Goal: Task Accomplishment & Management: Manage account settings

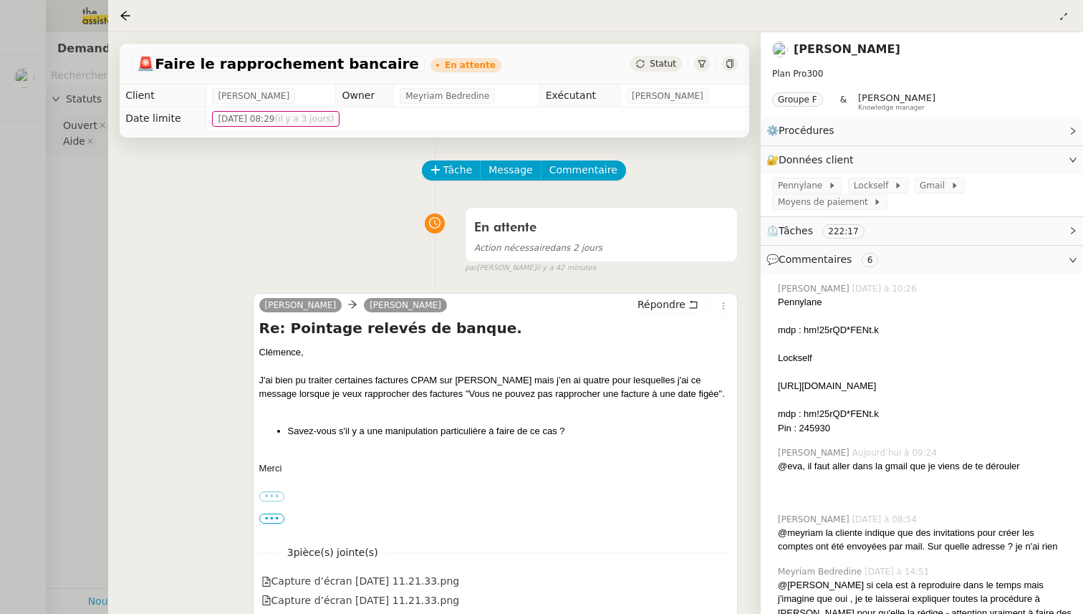
click at [23, 146] on div at bounding box center [541, 307] width 1083 height 614
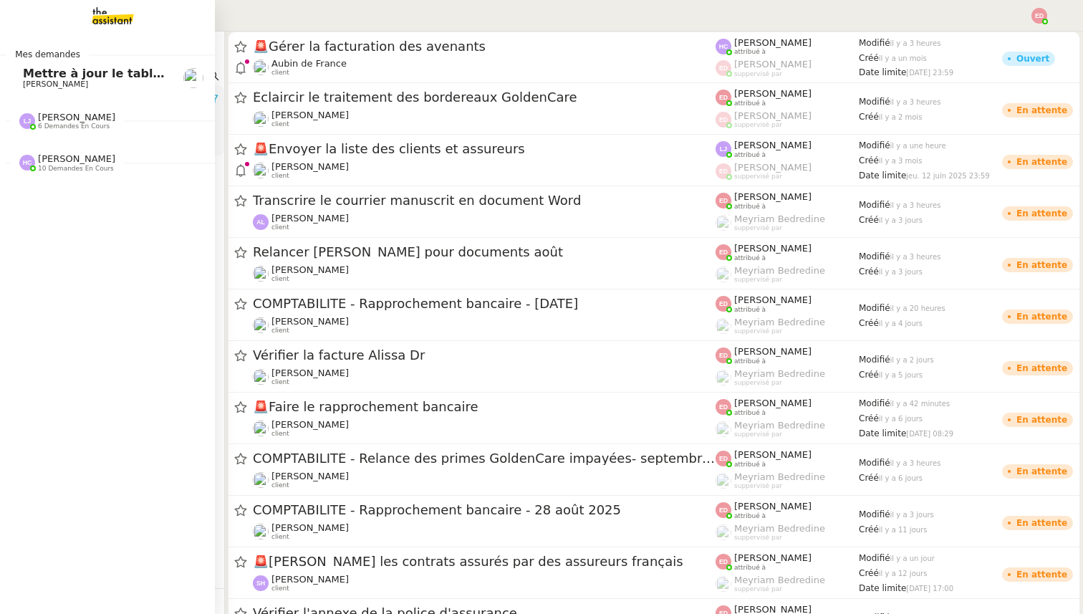
click at [54, 70] on span "Mettre à jour le tableau de juillet" at bounding box center [130, 74] width 215 height 14
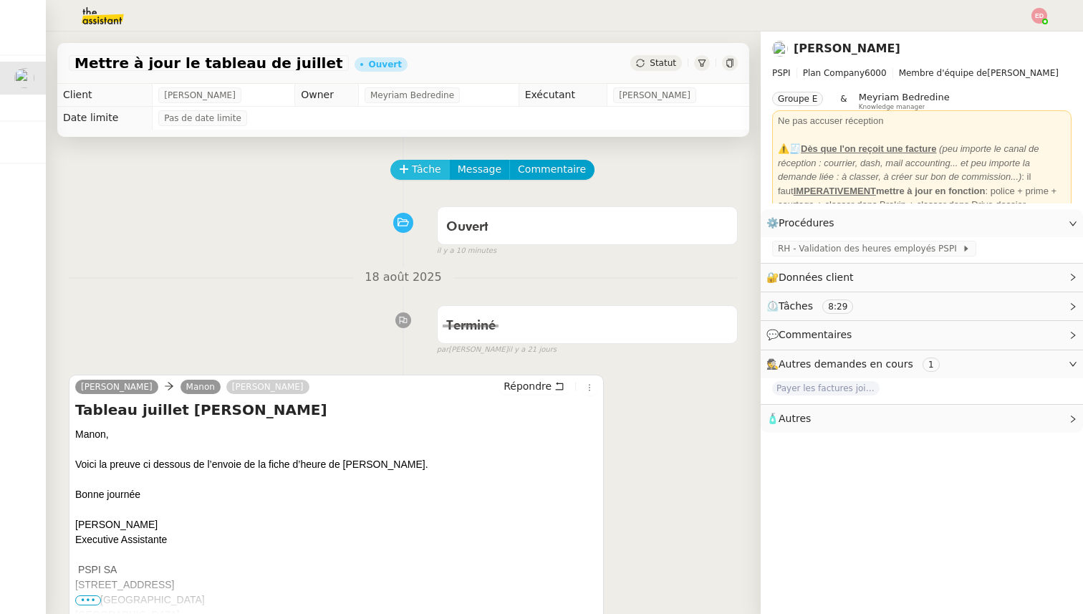
click at [417, 163] on span "Tâche" at bounding box center [426, 169] width 29 height 16
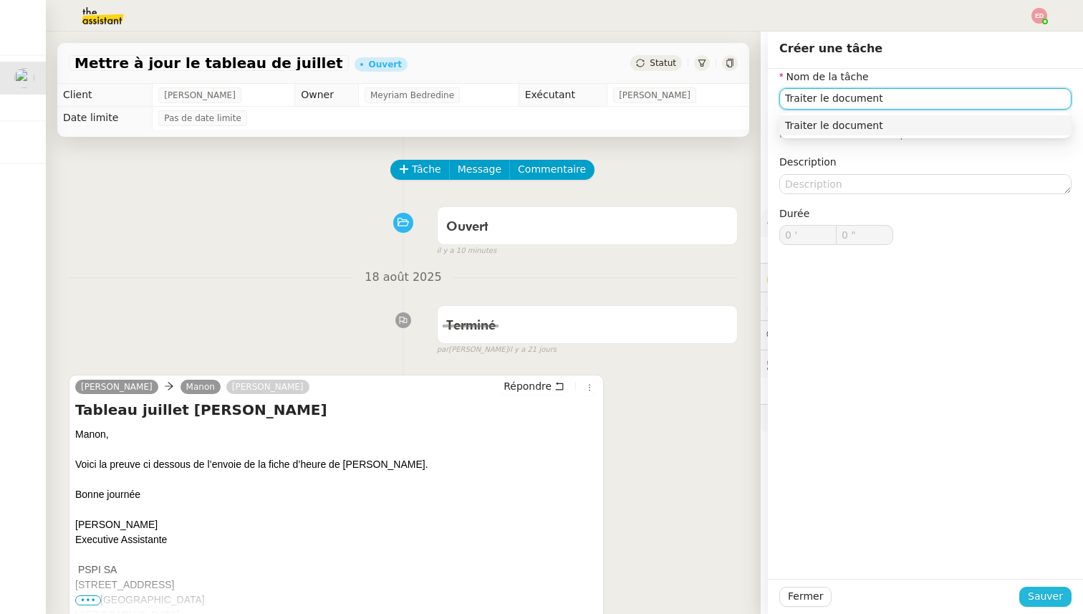
type input "Traiter le document"
click at [1051, 597] on span "Sauver" at bounding box center [1044, 596] width 35 height 16
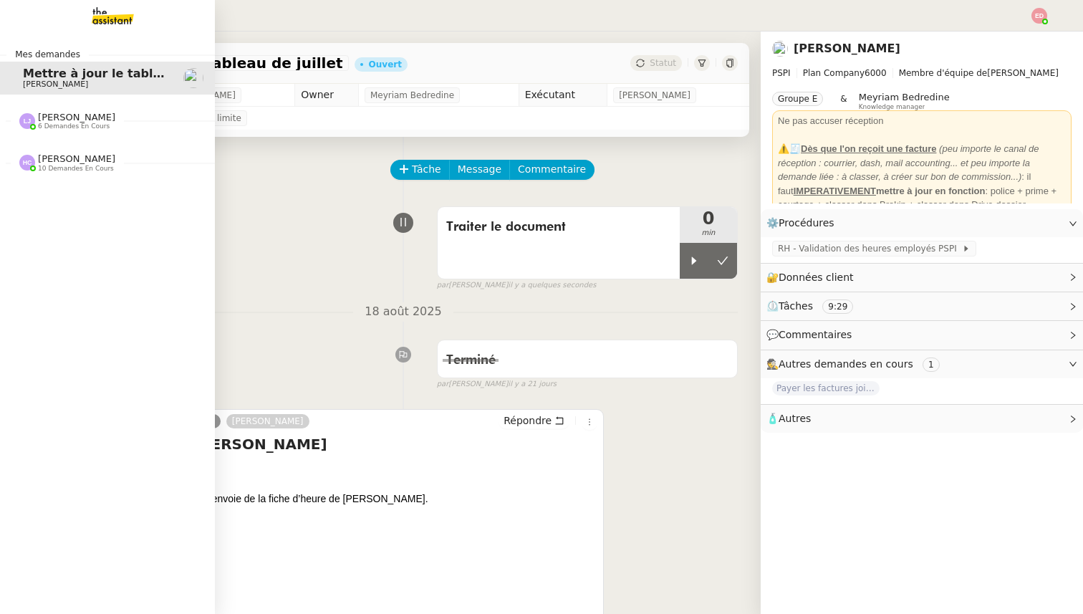
click at [46, 122] on span "6 demandes en cours" at bounding box center [74, 126] width 72 height 8
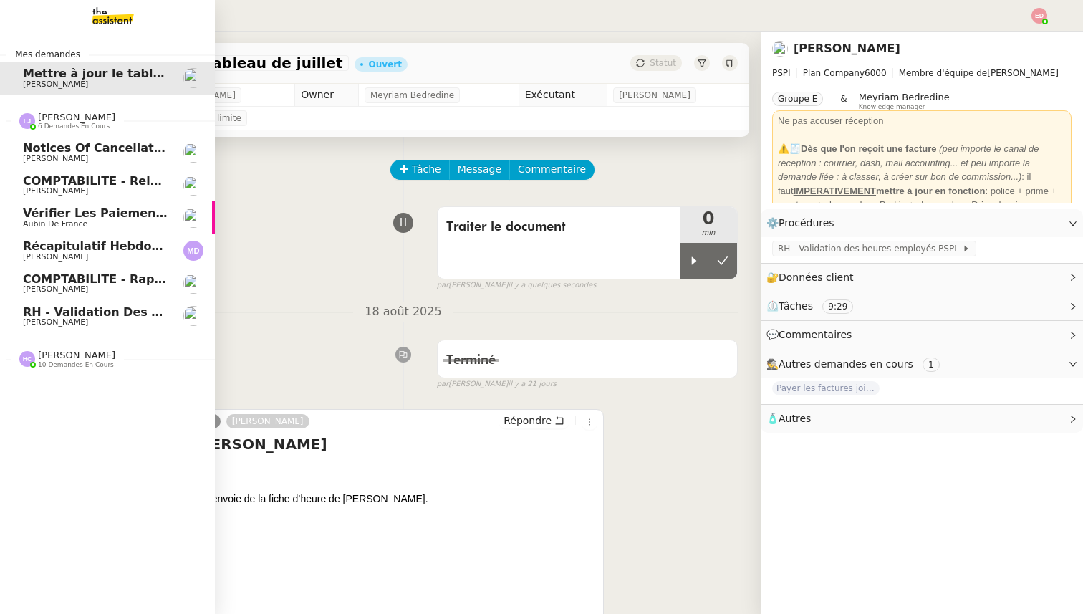
click at [46, 122] on span "6 demandes en cours" at bounding box center [74, 126] width 72 height 8
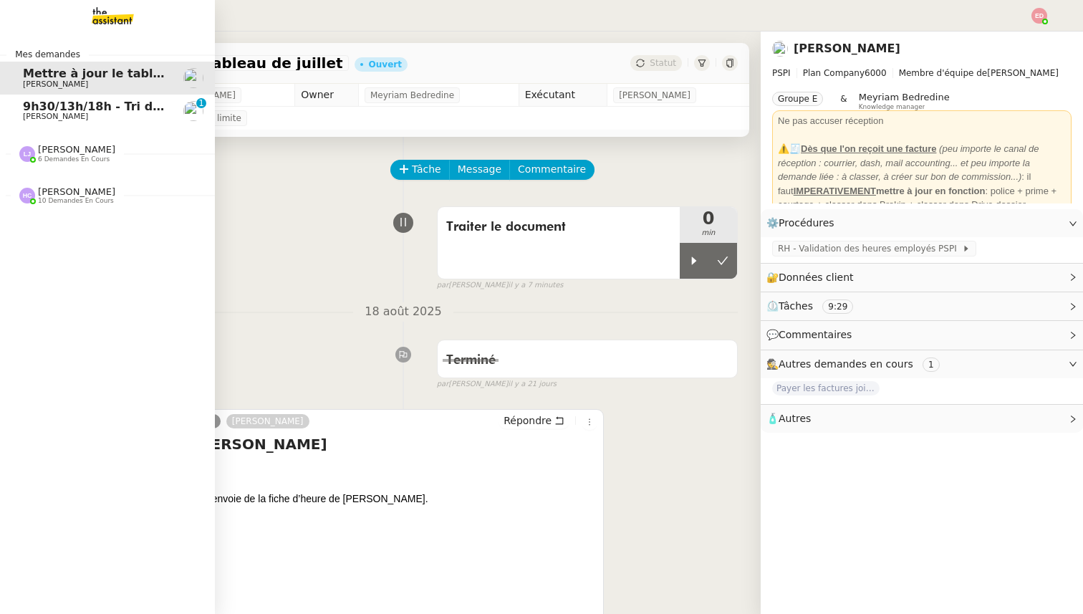
click at [33, 110] on span "9h30/13h/18h - Tri de la boite mail PRO - [DATE]" at bounding box center [177, 107] width 309 height 14
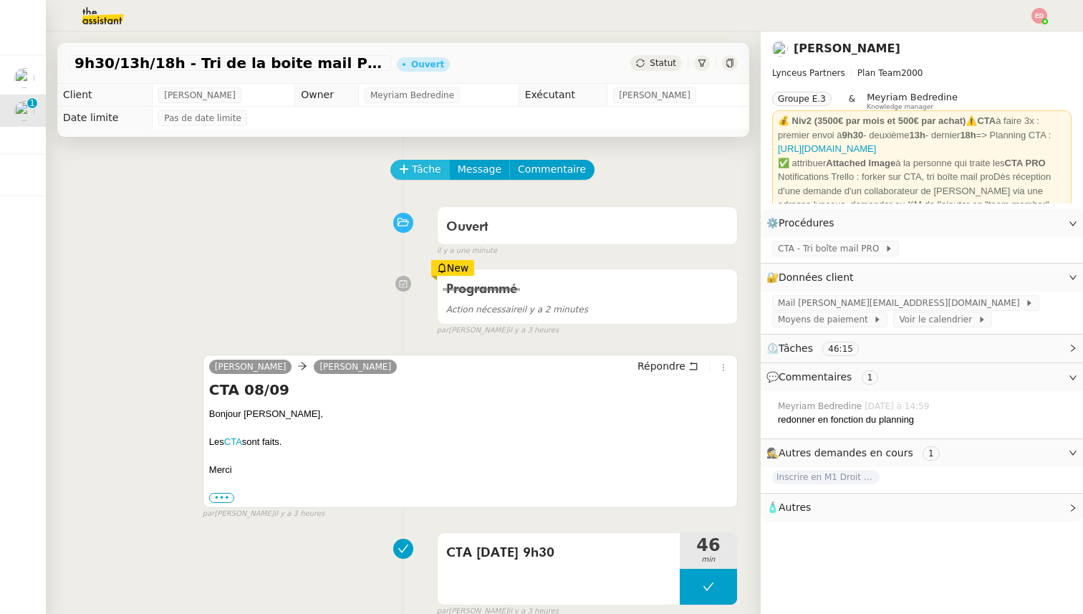
click at [426, 170] on span "Tâche" at bounding box center [426, 169] width 29 height 16
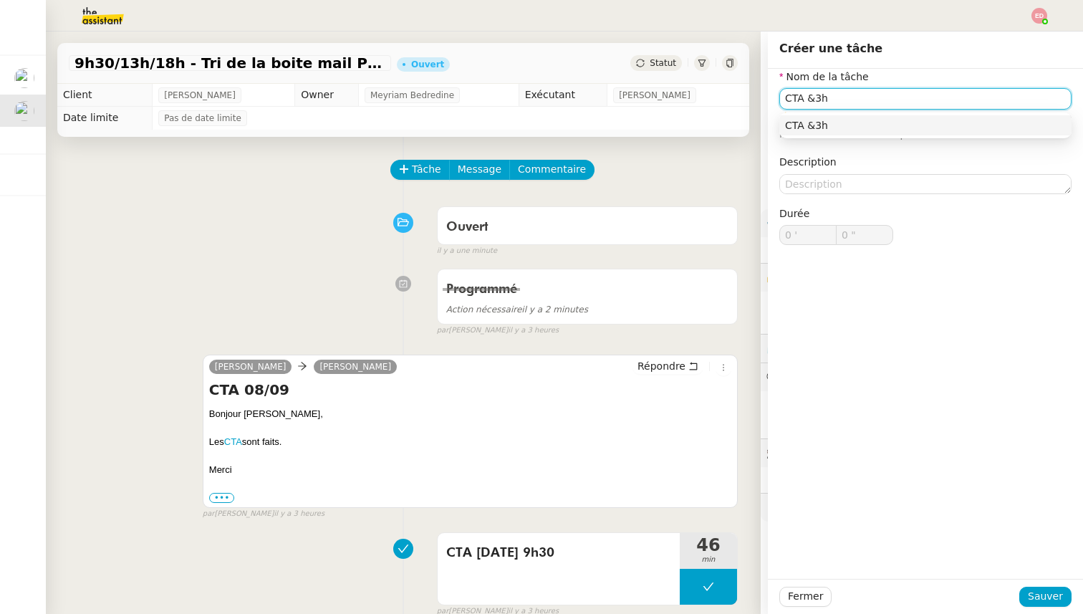
click at [813, 97] on input "CTA &3h" at bounding box center [925, 98] width 292 height 21
type input "CTA 13h"
click at [1052, 593] on span "Sauver" at bounding box center [1044, 596] width 35 height 16
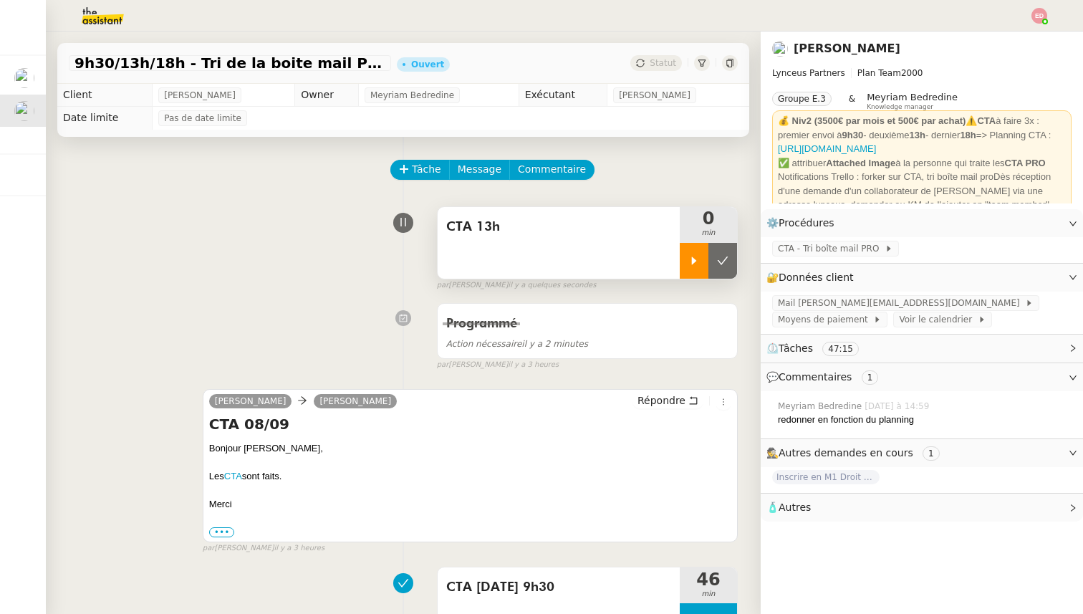
click at [695, 263] on icon at bounding box center [693, 260] width 11 height 11
drag, startPoint x: 236, startPoint y: 500, endPoint x: 246, endPoint y: 445, distance: 55.2
click at [246, 445] on div "Bonjour [PERSON_NAME], Les CTA sont faits. [GEOGRAPHIC_DATA] ••• Iris Assistant…" at bounding box center [470, 489] width 522 height 97
copy div "[PERSON_NAME], Les CTA sont faits. [GEOGRAPHIC_DATA]"
click at [677, 401] on span "Répondre" at bounding box center [661, 400] width 48 height 14
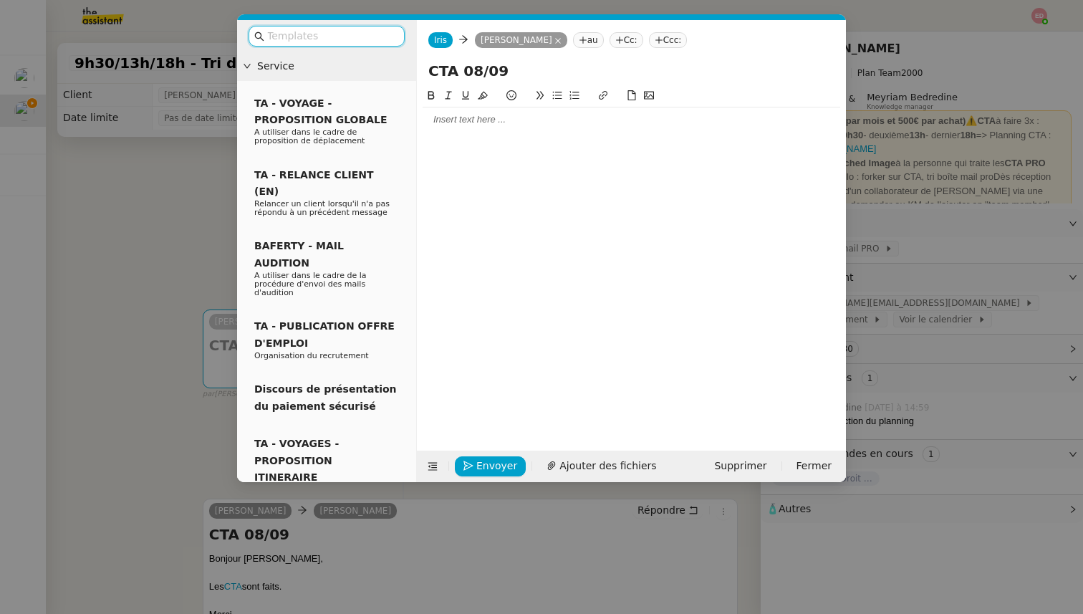
click at [470, 123] on div at bounding box center [630, 119] width 417 height 13
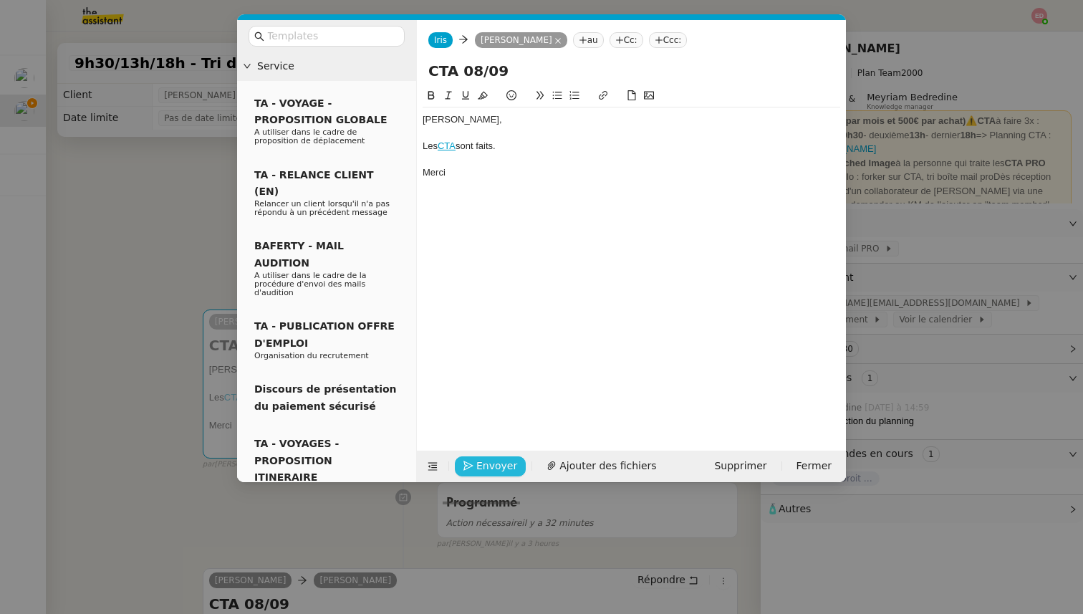
click at [473, 461] on button "Envoyer" at bounding box center [490, 466] width 71 height 20
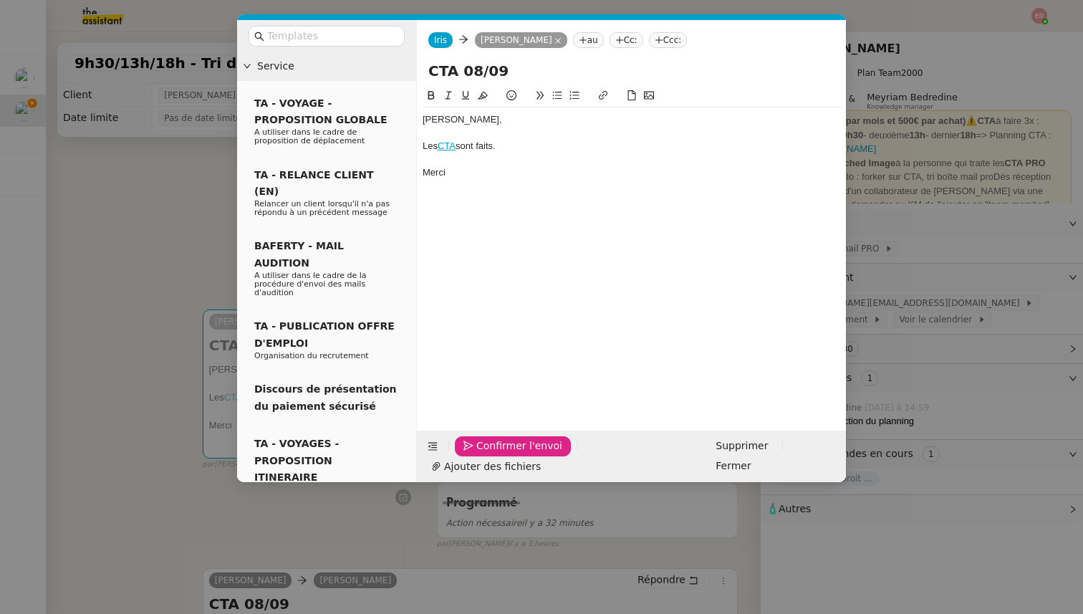
click at [473, 456] on button "Confirmer l'envoi" at bounding box center [513, 446] width 116 height 20
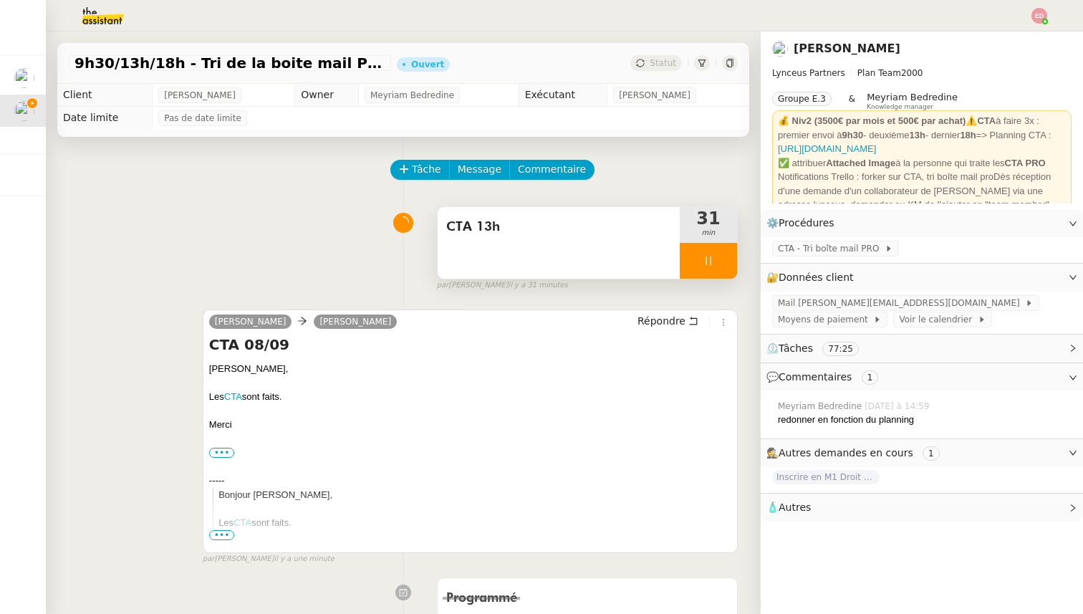
click at [728, 252] on div at bounding box center [707, 261] width 57 height 36
click at [728, 252] on button at bounding box center [722, 261] width 29 height 36
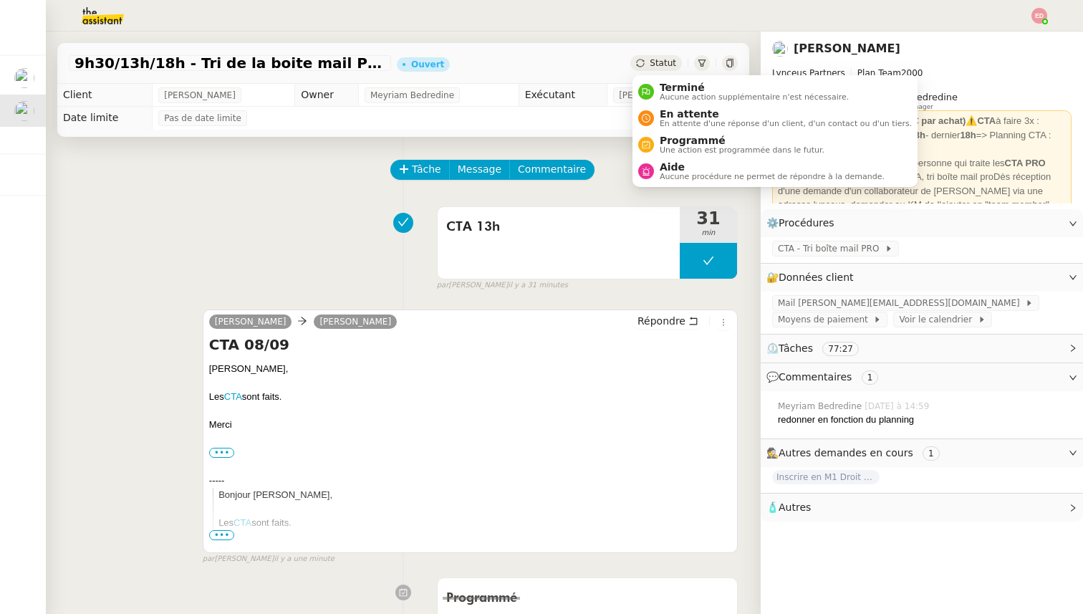
click at [661, 62] on span "Statut" at bounding box center [662, 63] width 26 height 10
click at [676, 140] on span "Programmé" at bounding box center [741, 140] width 165 height 11
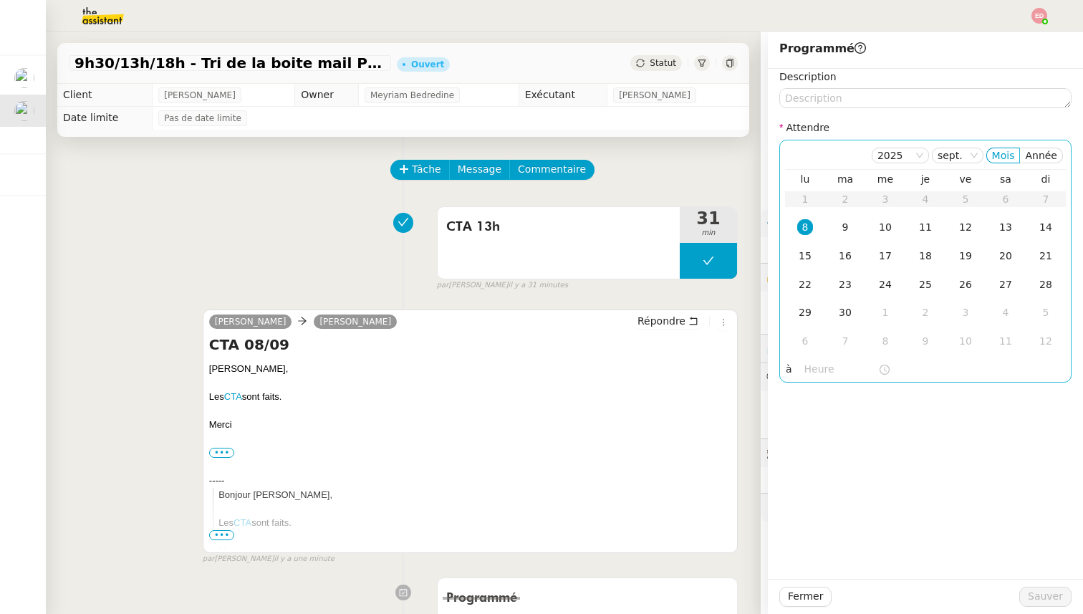
click at [803, 224] on div "8" at bounding box center [805, 227] width 16 height 16
click at [812, 364] on input "text" at bounding box center [841, 369] width 74 height 16
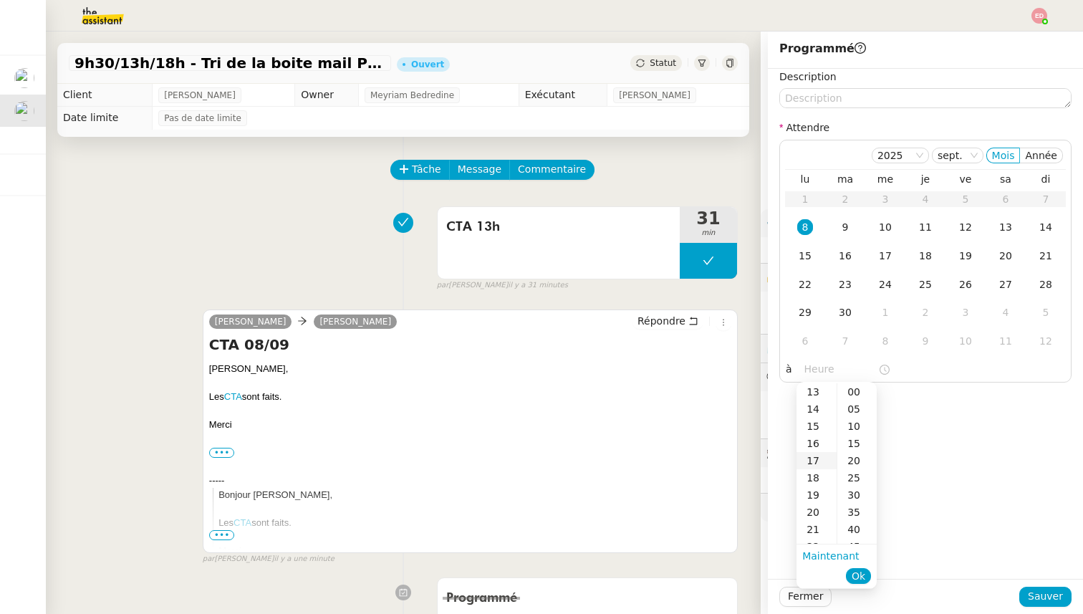
click at [812, 456] on div "17" at bounding box center [816, 460] width 40 height 17
click at [853, 491] on div "30" at bounding box center [856, 494] width 39 height 17
type input "17:30"
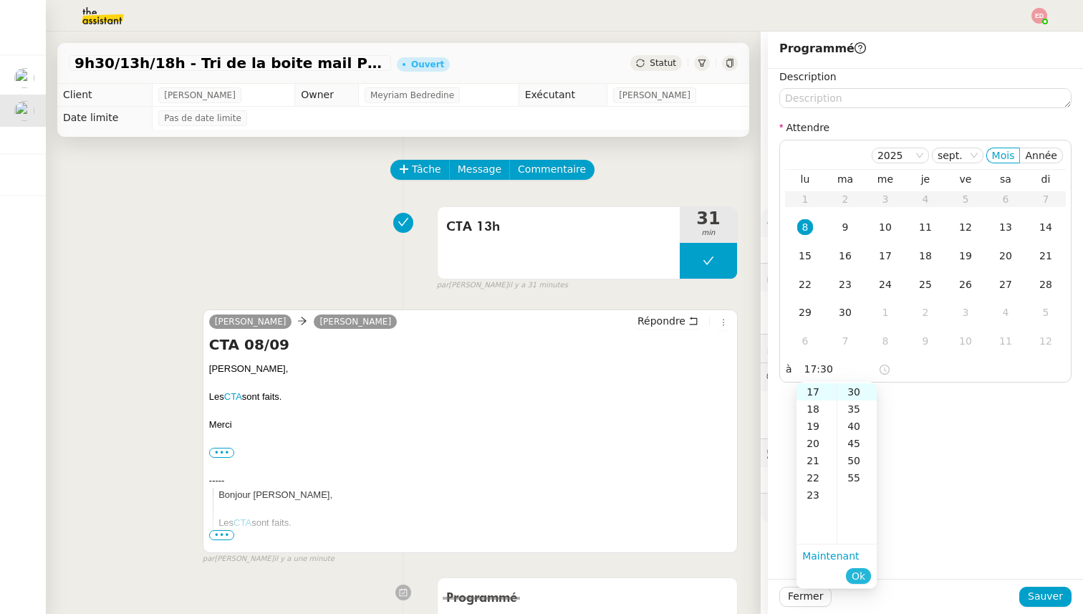
click at [862, 579] on span "Ok" at bounding box center [858, 575] width 14 height 14
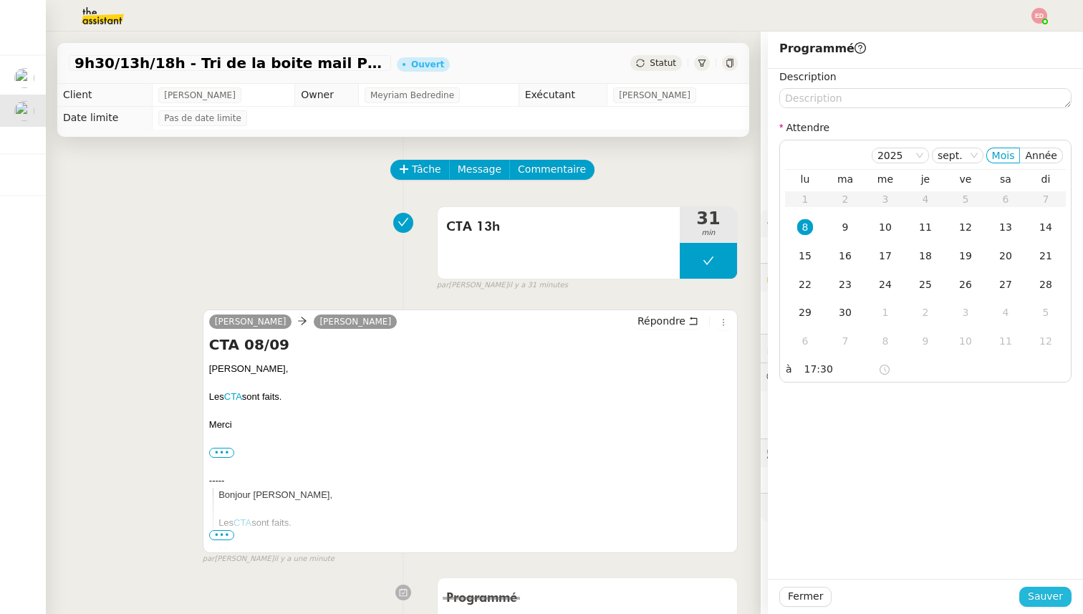
click at [1045, 596] on span "Sauver" at bounding box center [1044, 596] width 35 height 16
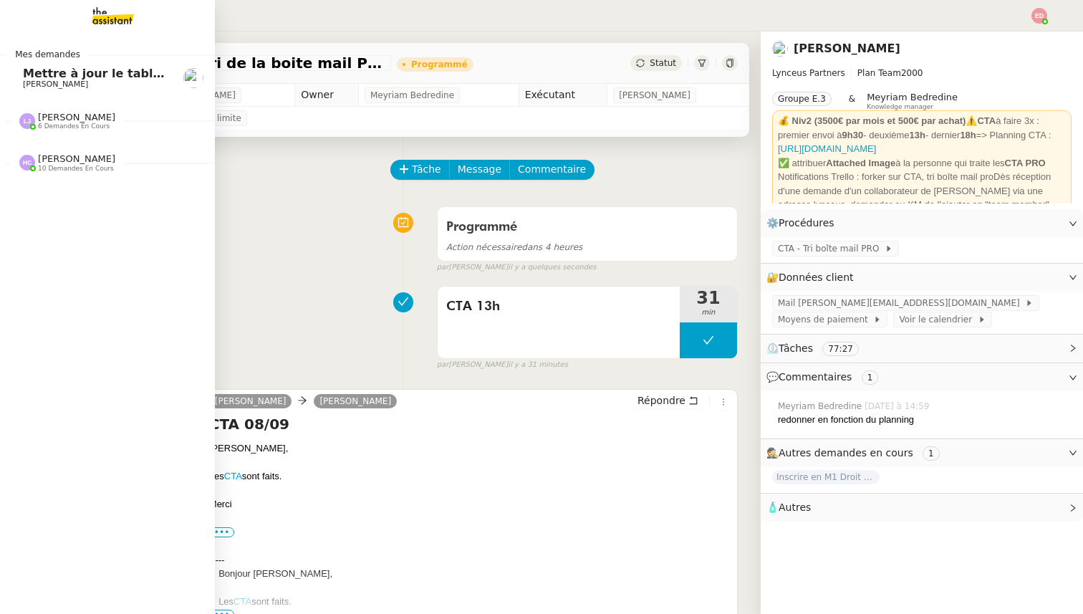
click at [38, 77] on span "Mettre à jour le tableau de juillet" at bounding box center [130, 74] width 215 height 14
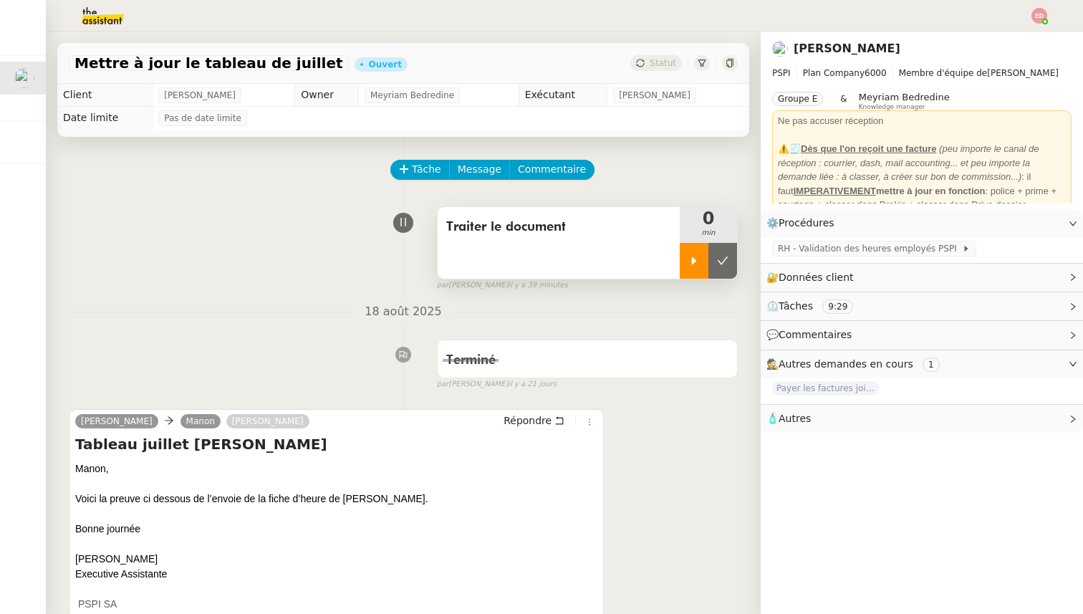
click at [692, 268] on div at bounding box center [693, 261] width 29 height 36
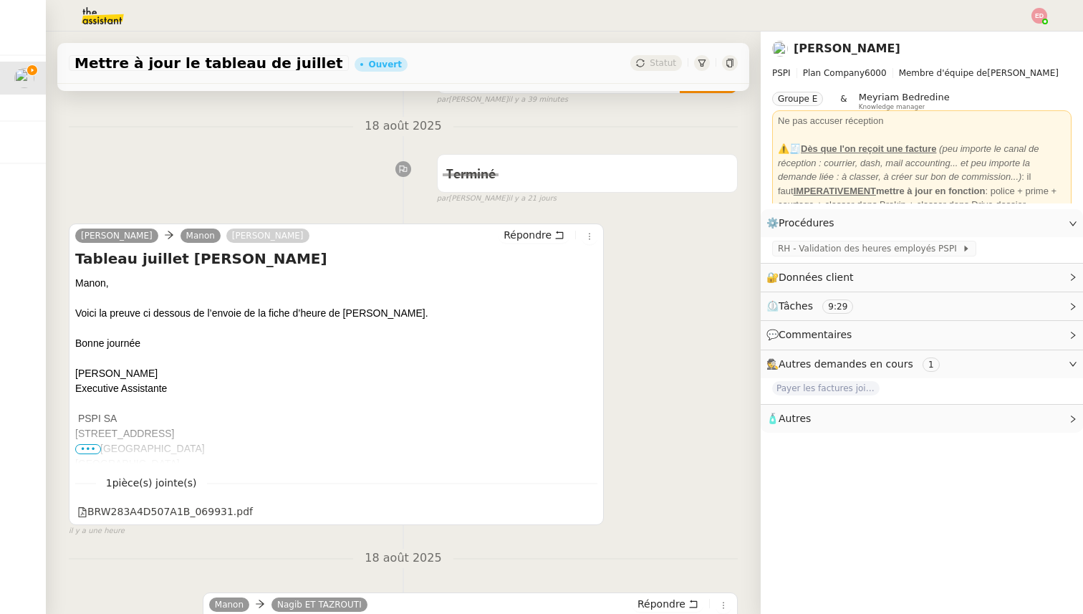
scroll to position [200, 0]
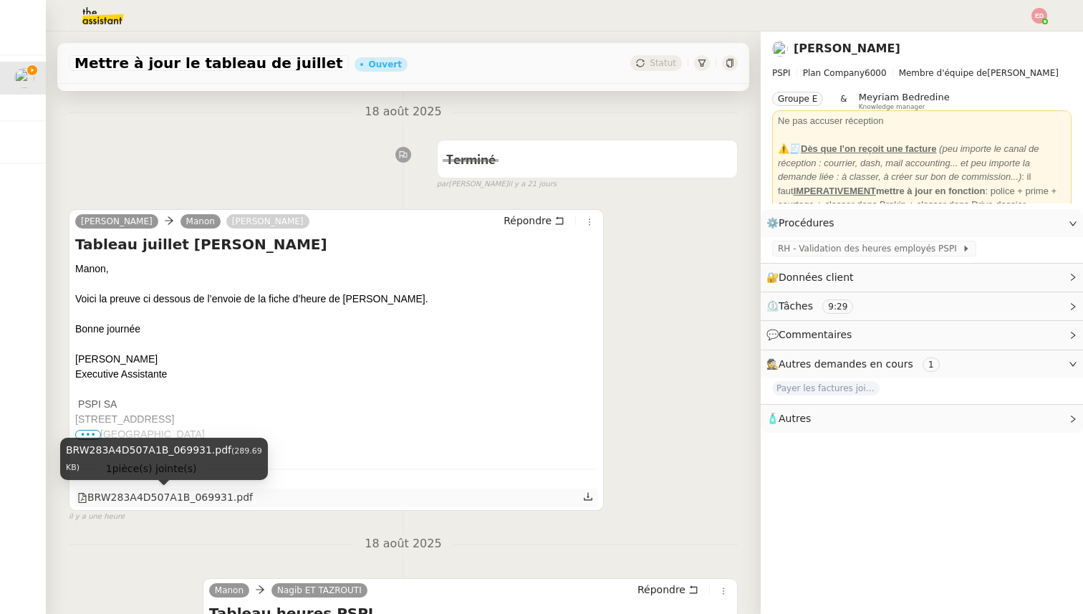
click at [212, 497] on div "BRW283A4D507A1B_069931.pdf" at bounding box center [164, 497] width 175 height 16
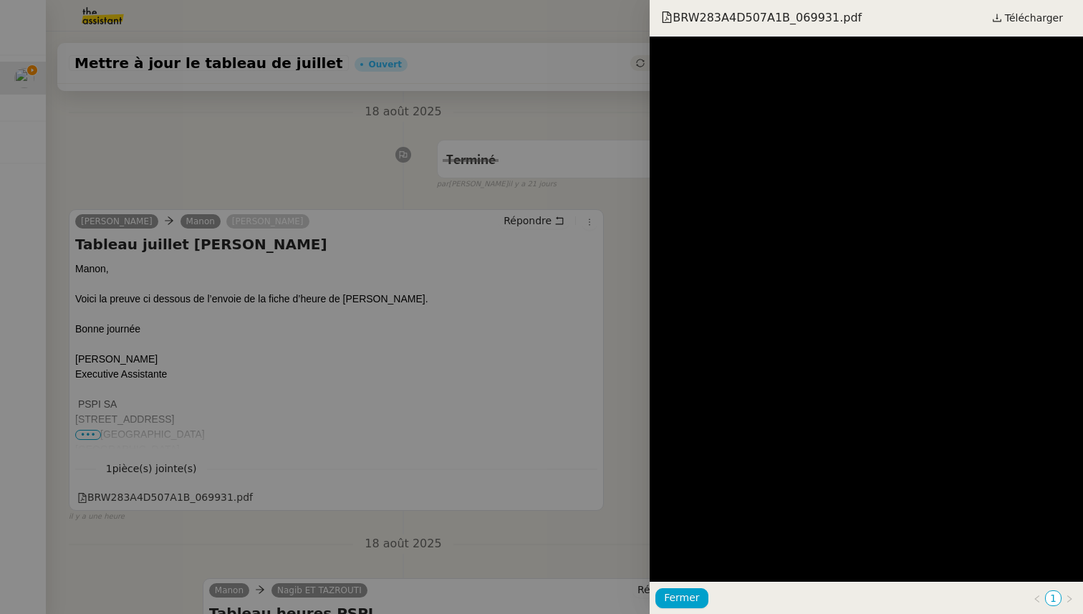
click at [472, 416] on div at bounding box center [541, 307] width 1083 height 614
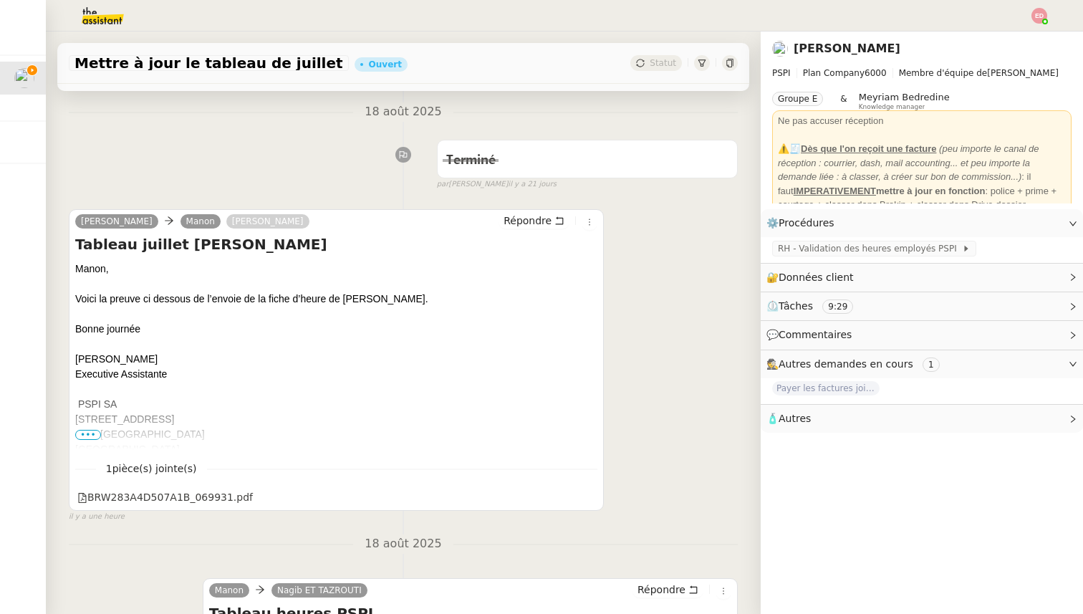
click at [100, 433] on span "•••" at bounding box center [88, 435] width 26 height 10
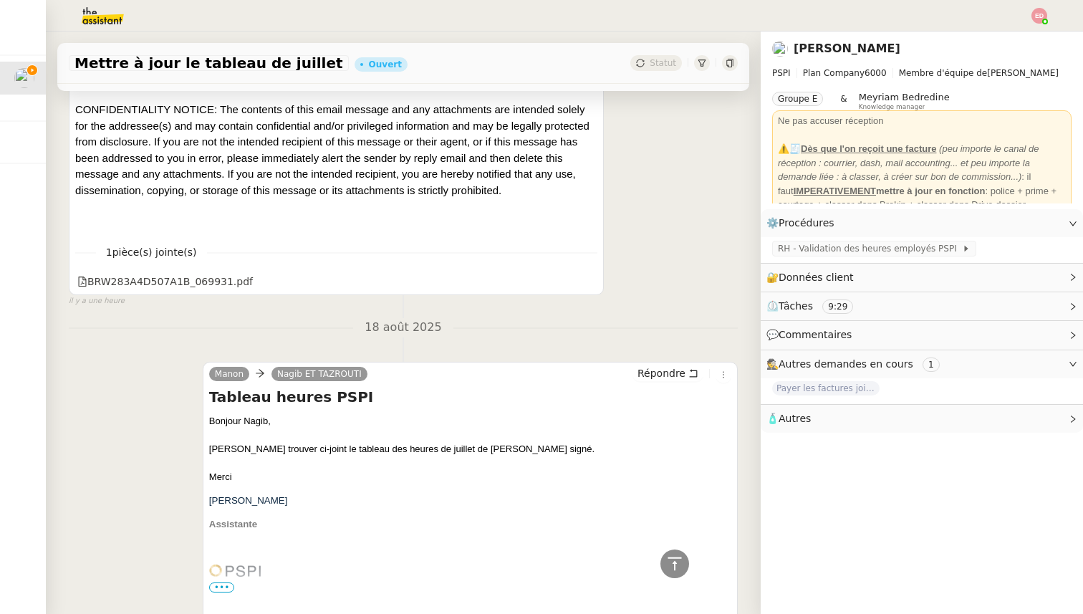
scroll to position [1256, 0]
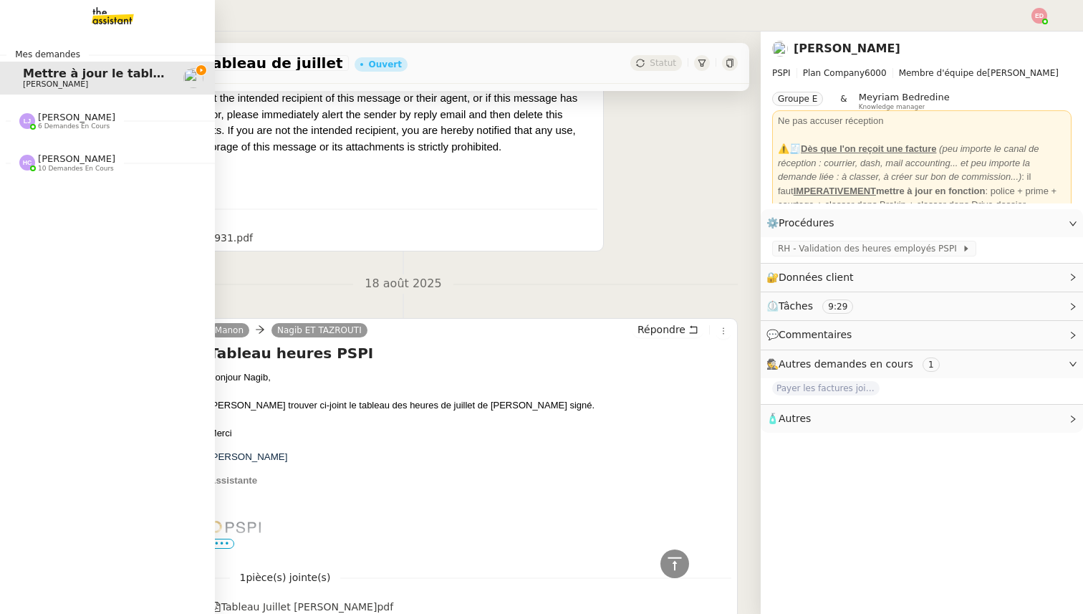
click at [54, 110] on span "[PERSON_NAME] 6 demandes en cours" at bounding box center [113, 115] width 215 height 30
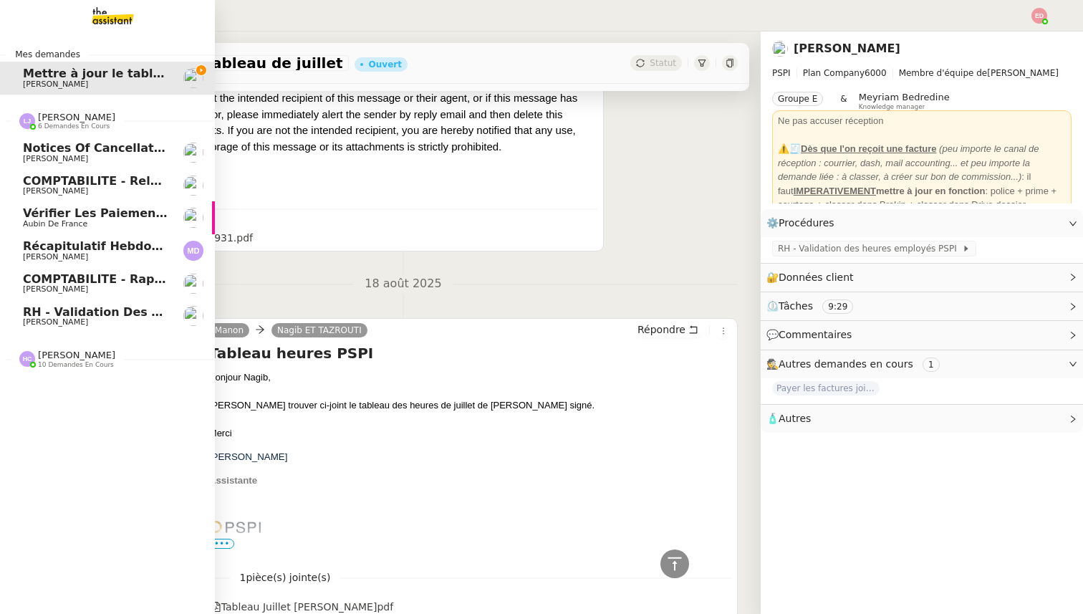
click at [56, 150] on span "Notices of Cancellation 25HISLF21383 [PERSON_NAME], 25HISLC19198 [PERSON_NAME] …" at bounding box center [419, 148] width 792 height 14
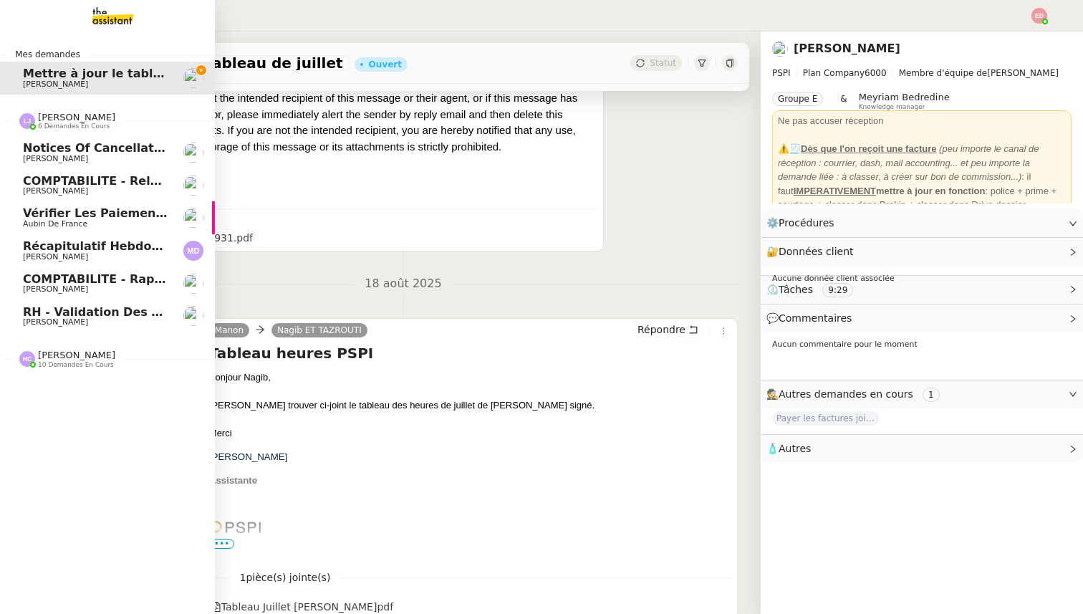
scroll to position [182, 0]
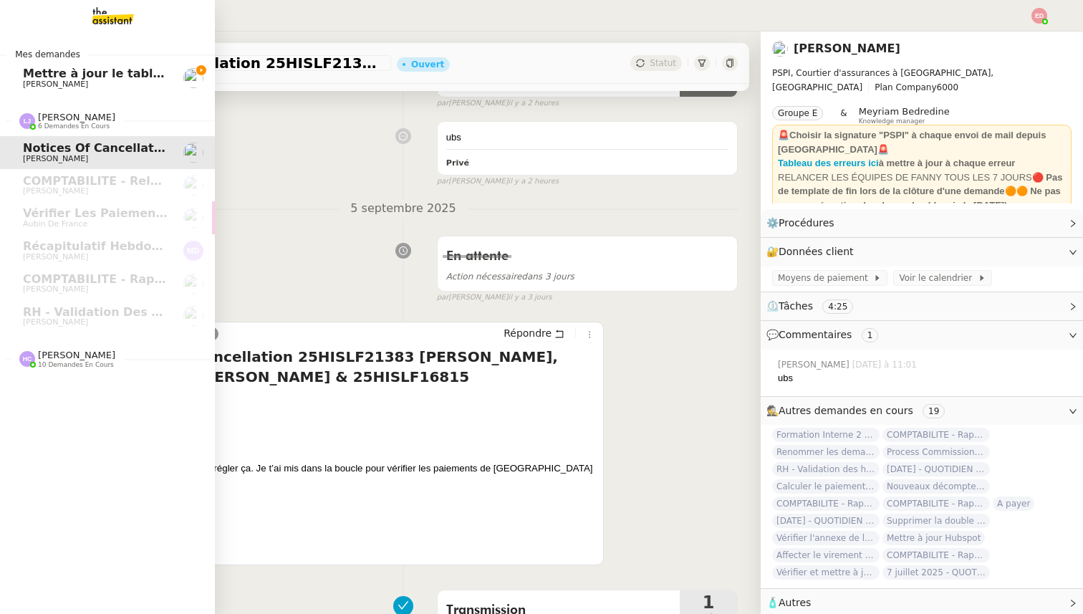
click at [73, 82] on span "[PERSON_NAME]" at bounding box center [55, 83] width 65 height 9
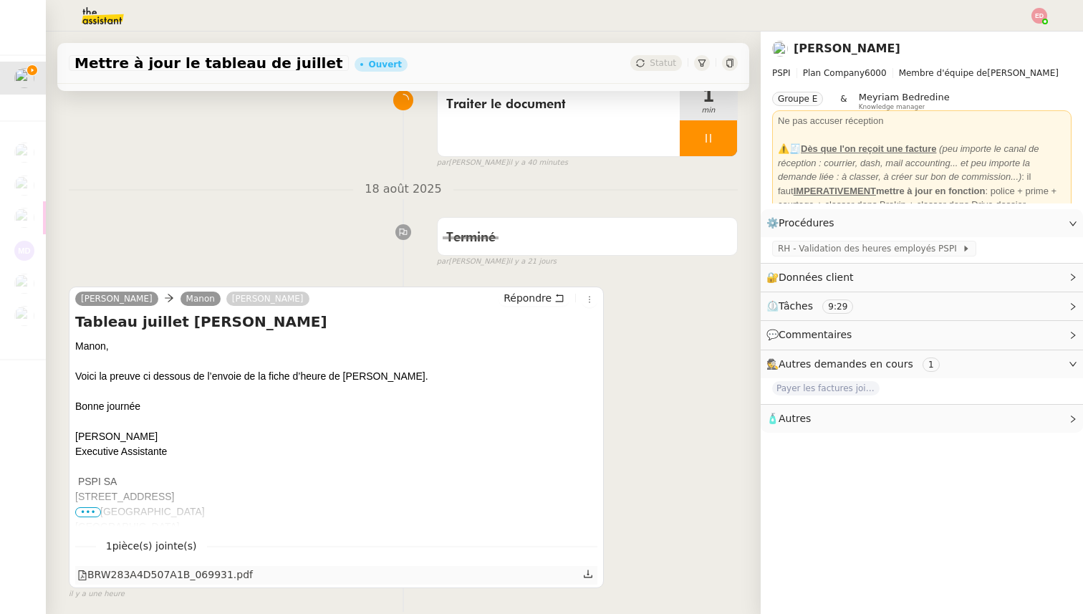
scroll to position [193, 0]
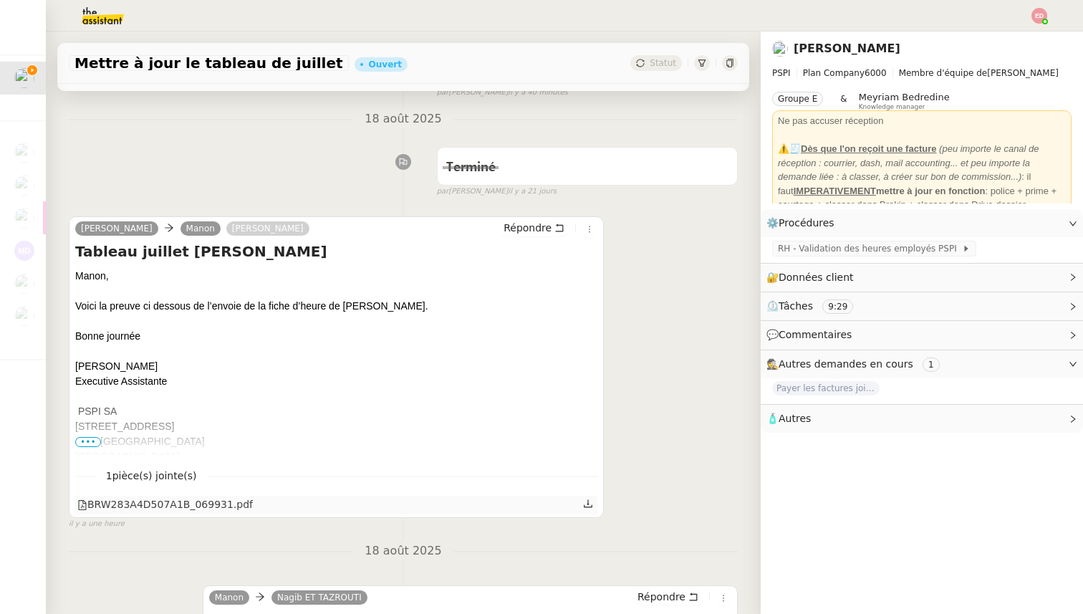
click at [190, 510] on div "BRW283A4D507A1B_069931.pdf" at bounding box center [164, 504] width 175 height 16
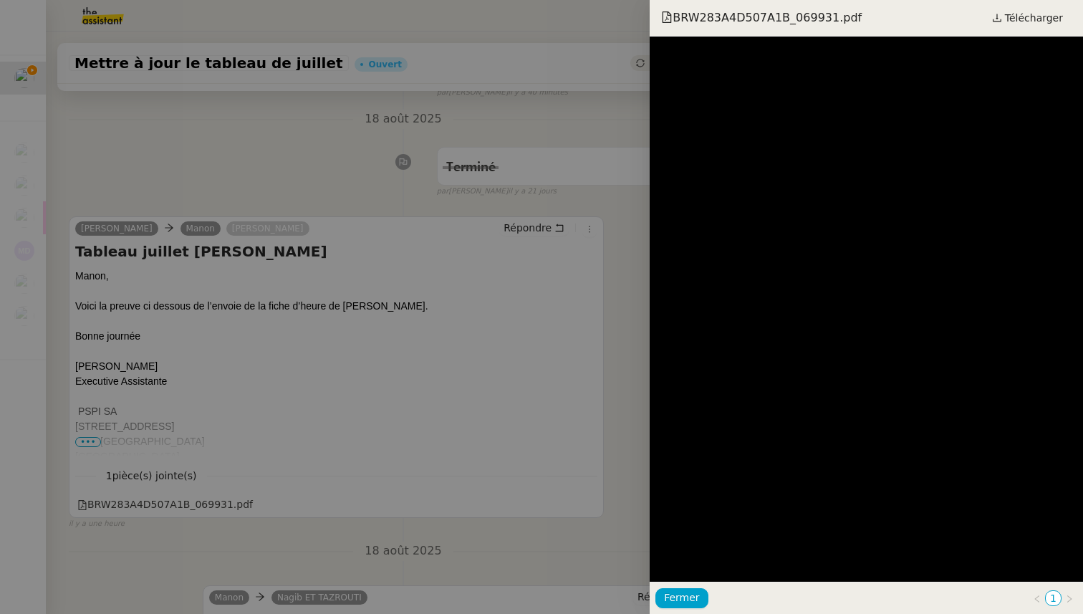
click at [549, 314] on div at bounding box center [541, 307] width 1083 height 614
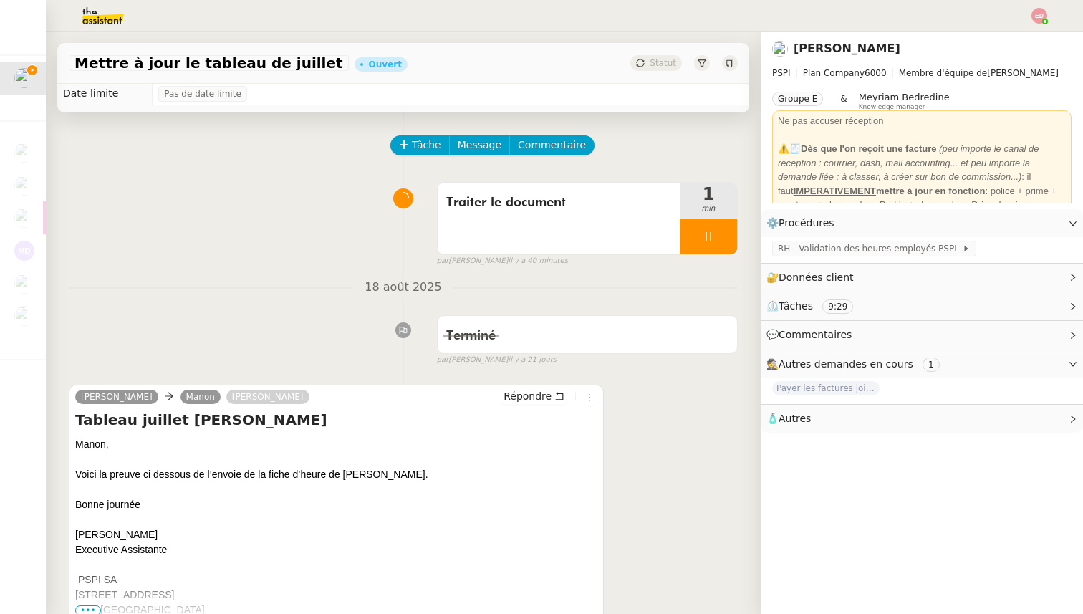
scroll to position [0, 0]
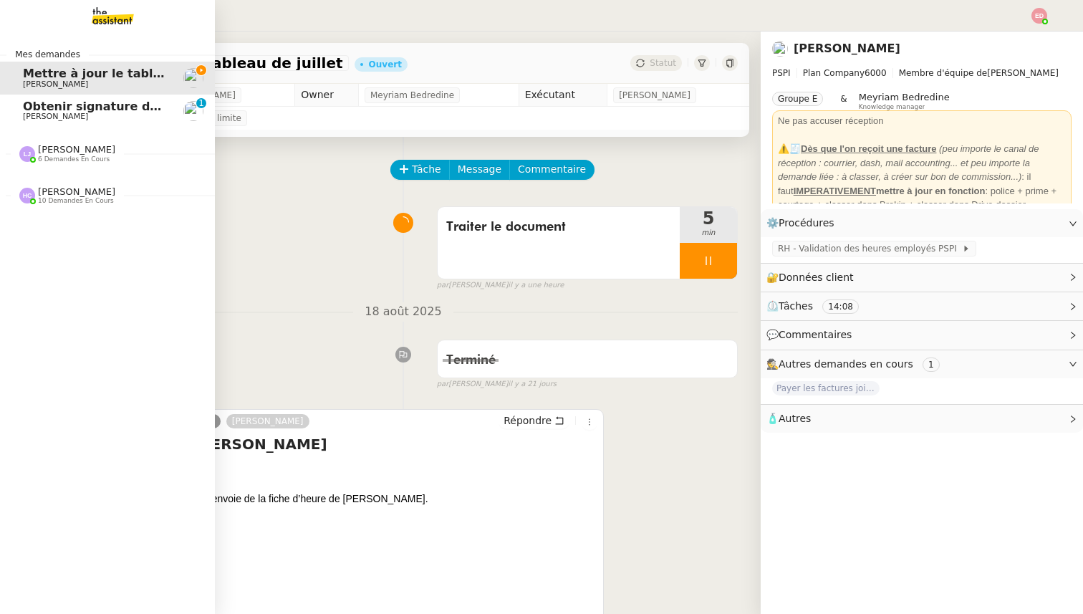
click at [38, 111] on span "Obtenir signature de [PERSON_NAME]" at bounding box center [146, 107] width 246 height 14
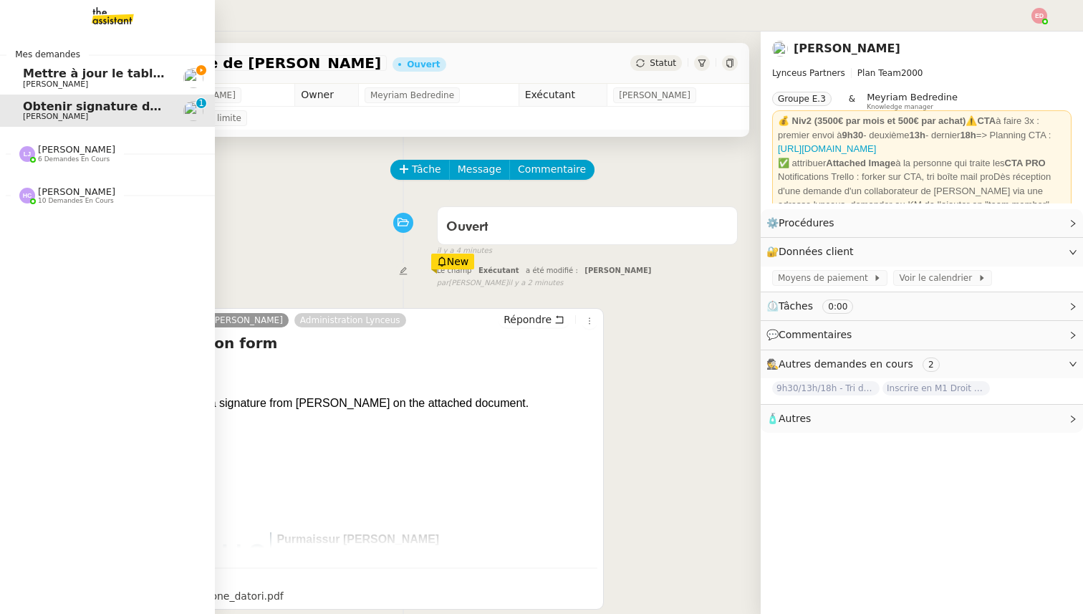
click at [54, 81] on span "[PERSON_NAME]" at bounding box center [55, 83] width 65 height 9
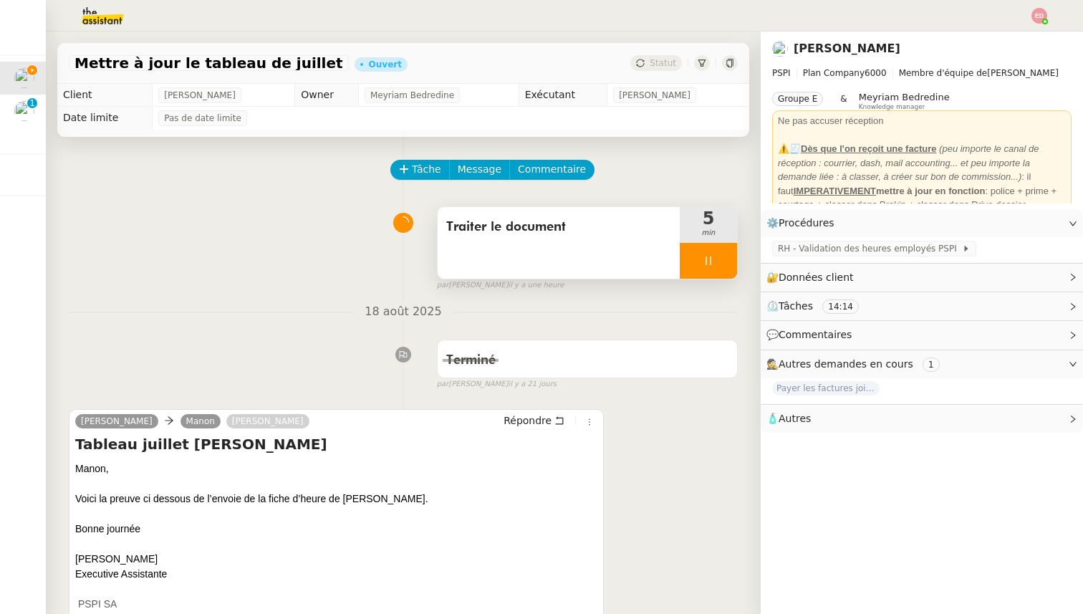
click at [717, 263] on div at bounding box center [707, 261] width 57 height 36
click at [717, 263] on icon at bounding box center [722, 260] width 11 height 11
